Goal: Navigation & Orientation: Go to known website

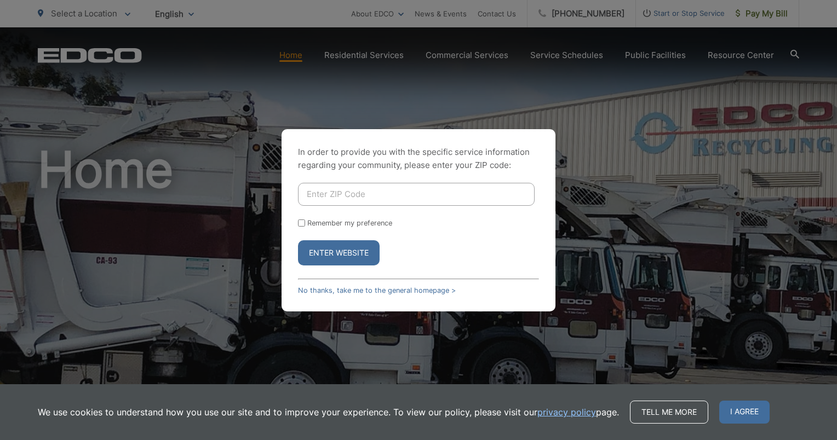
click at [313, 193] on input "Enter ZIP Code" at bounding box center [416, 194] width 237 height 23
type input "90815"
click at [298, 240] on button "Enter Website" at bounding box center [339, 252] width 82 height 25
